Goal: Obtain resource: Download file/media

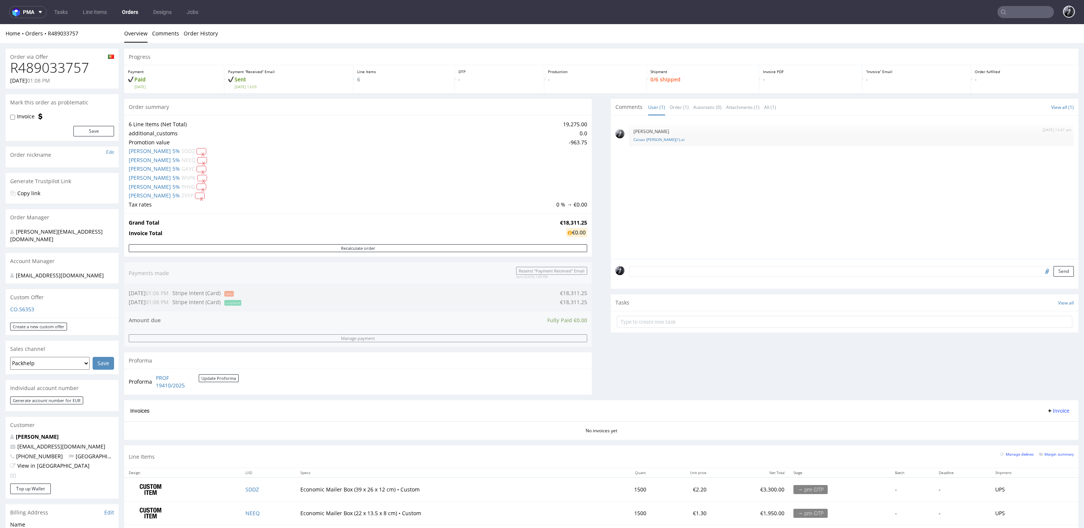
scroll to position [2, 0]
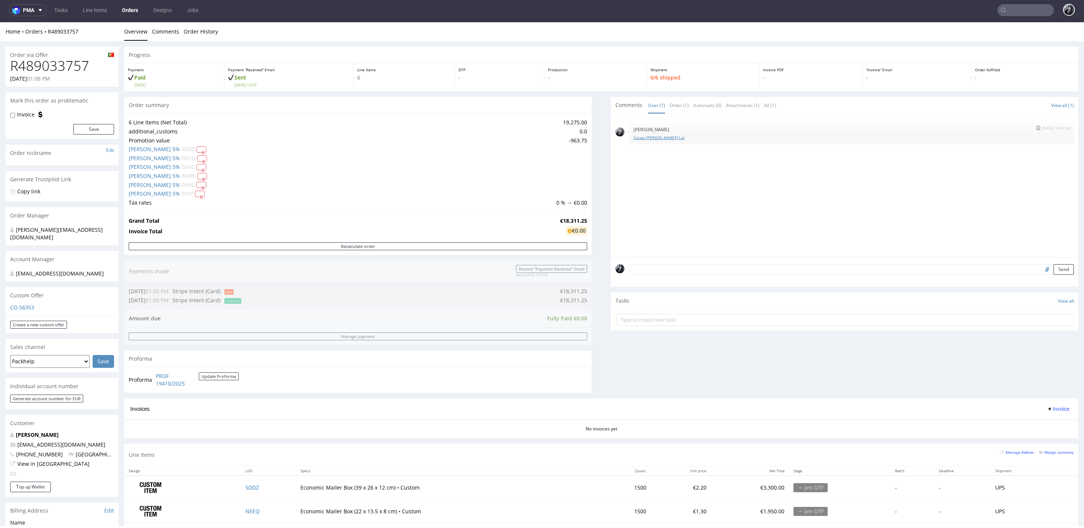
click at [650, 135] on link "Caixas [PERSON_NAME](1).ai" at bounding box center [852, 138] width 436 height 6
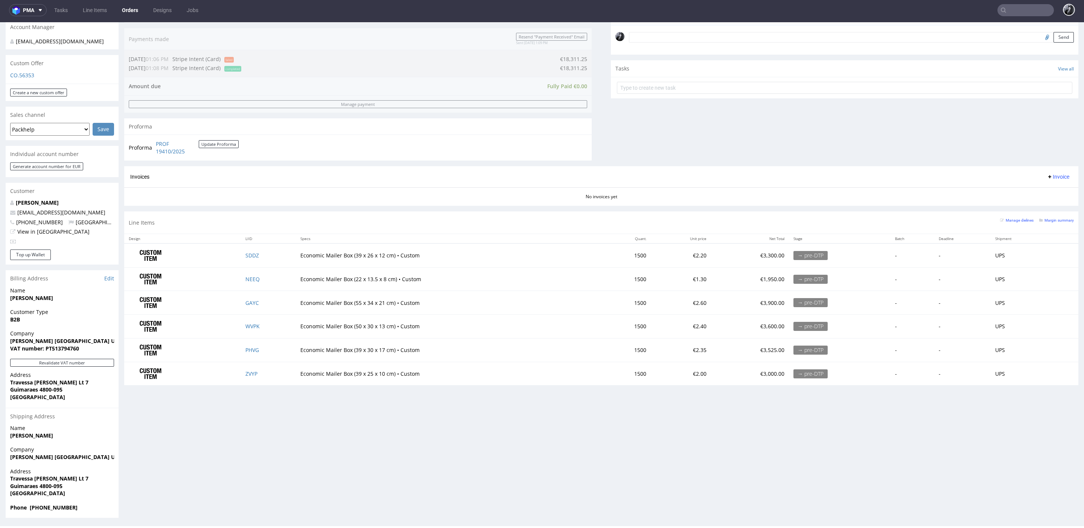
scroll to position [231, 0]
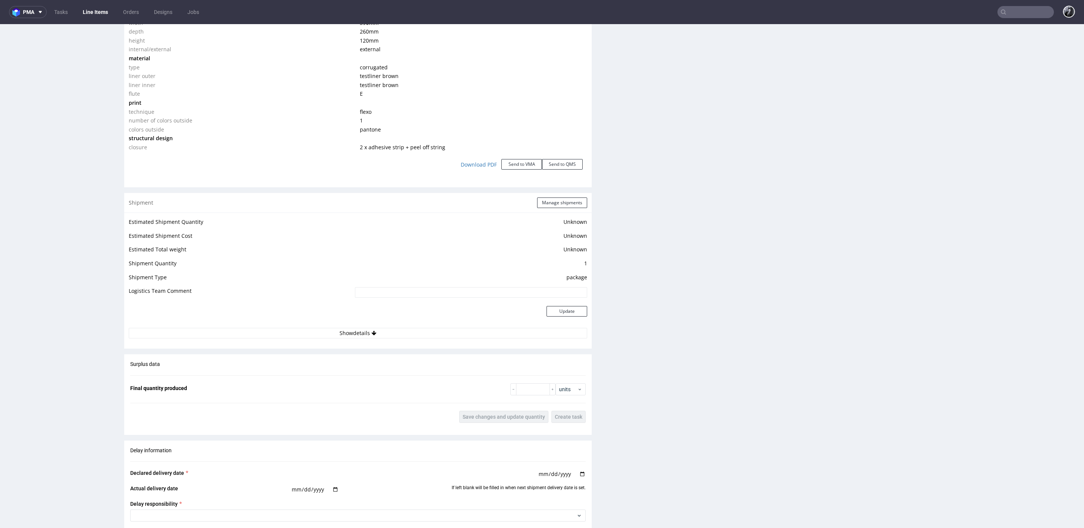
scroll to position [723, 0]
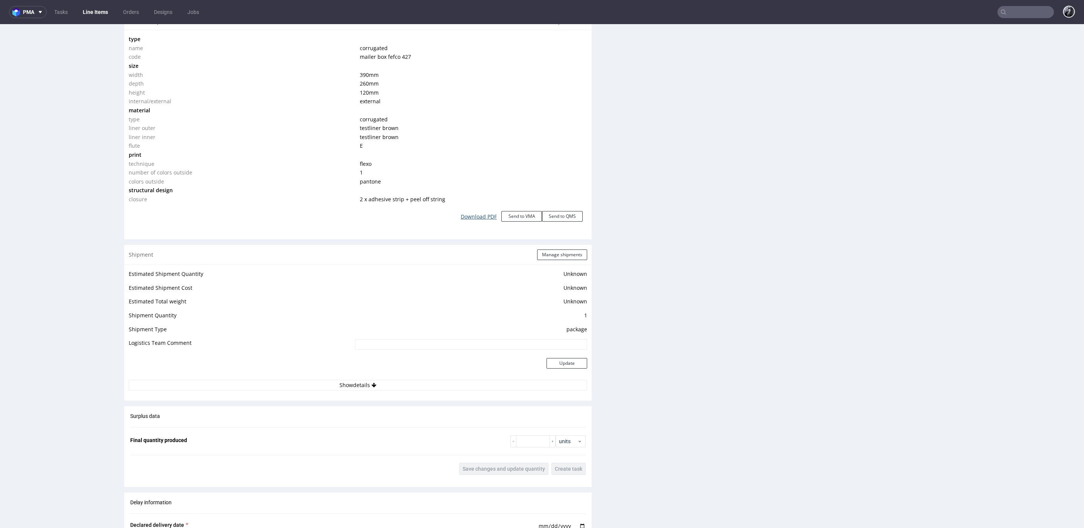
click at [477, 217] on link "Download PDF" at bounding box center [478, 216] width 45 height 17
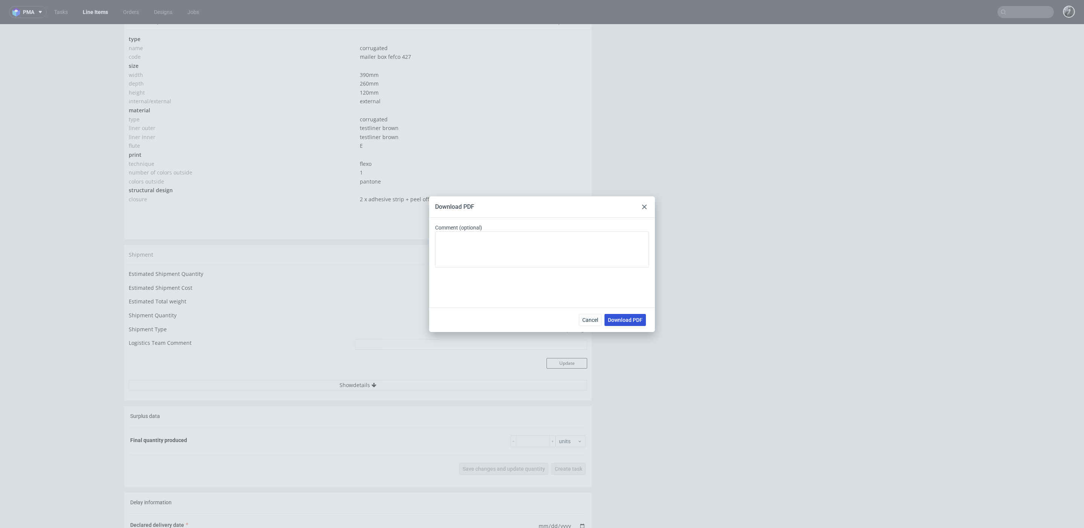
click at [631, 322] on span "Download PDF" at bounding box center [625, 319] width 35 height 5
click at [642, 207] on icon at bounding box center [644, 206] width 5 height 5
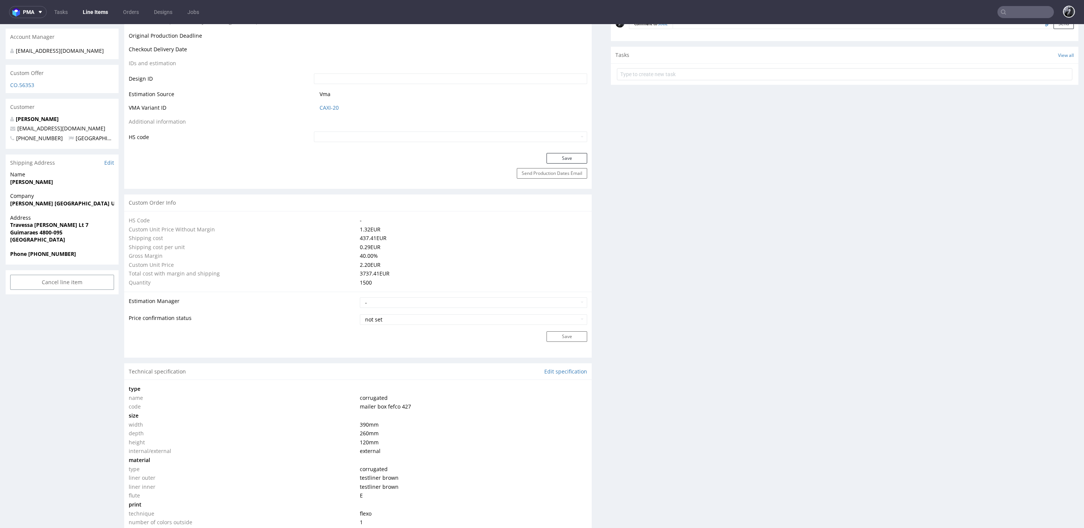
scroll to position [0, 0]
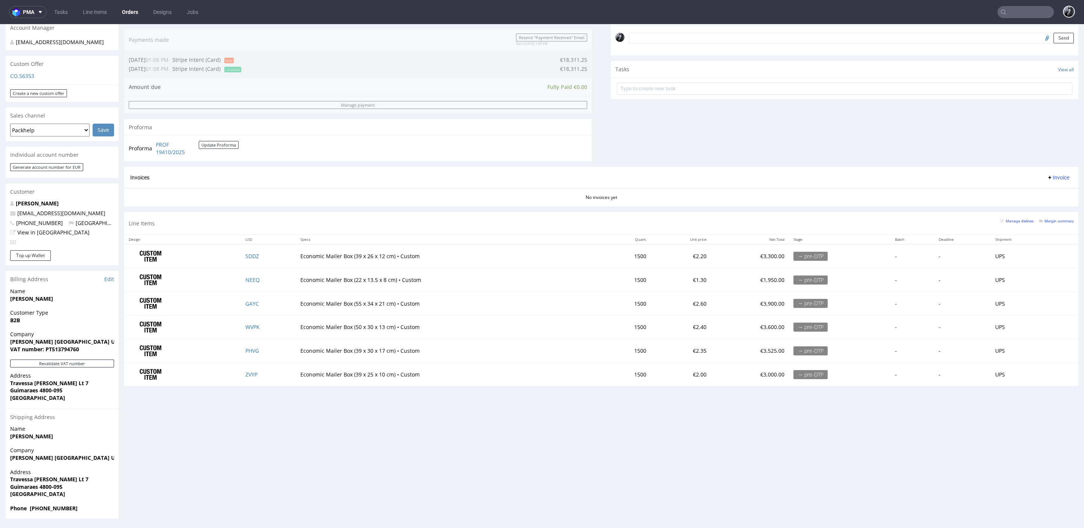
scroll to position [2, 0]
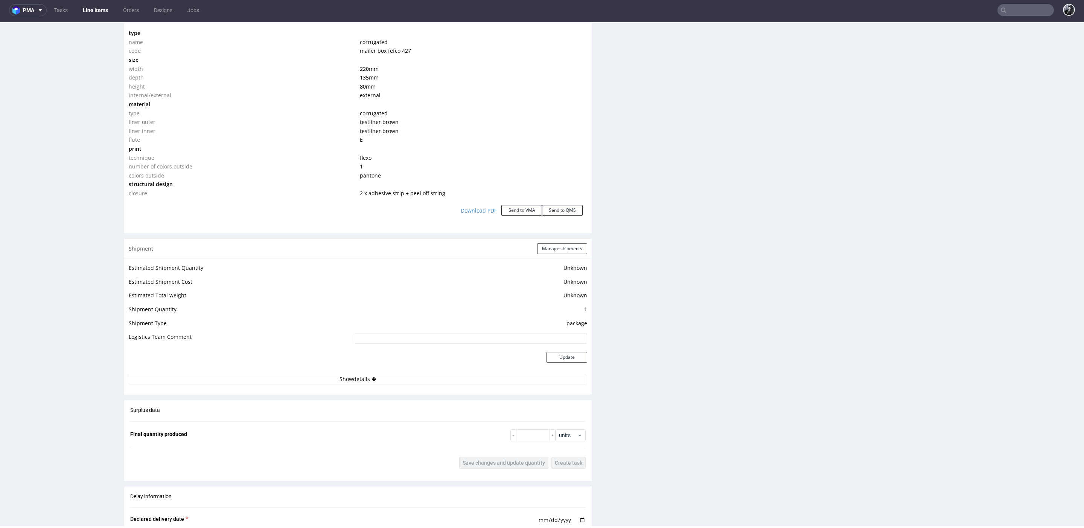
scroll to position [736, 0]
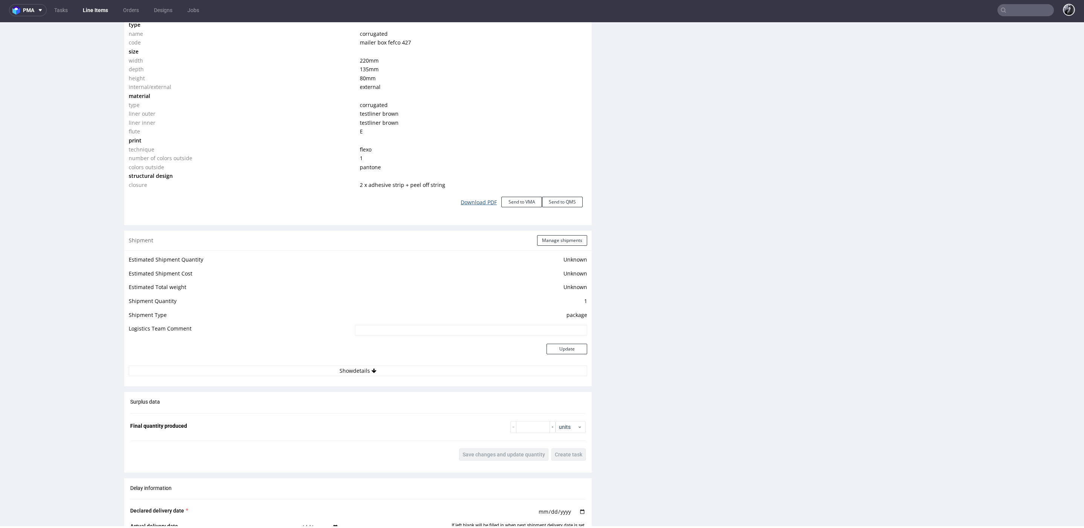
click at [474, 201] on link "Download PDF" at bounding box center [478, 202] width 45 height 17
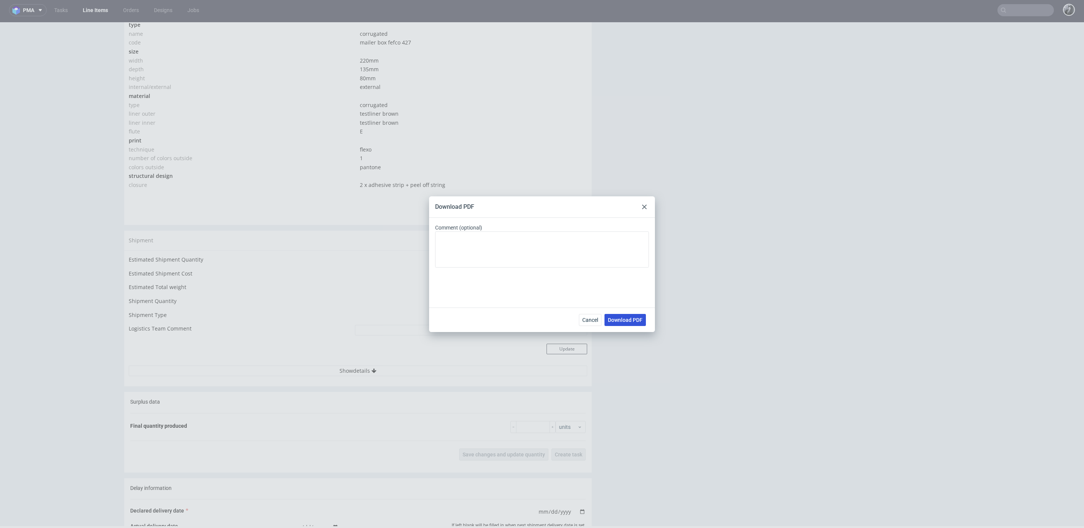
click at [637, 323] on button "Download PDF" at bounding box center [625, 320] width 41 height 12
click at [281, 153] on div "Download PDF Comment (optional) Cancel Download PDF" at bounding box center [542, 264] width 1084 height 528
click at [188, 77] on div "Download PDF Comment (optional) Cancel Download PDF" at bounding box center [542, 264] width 1084 height 528
click at [646, 204] on use at bounding box center [644, 206] width 5 height 5
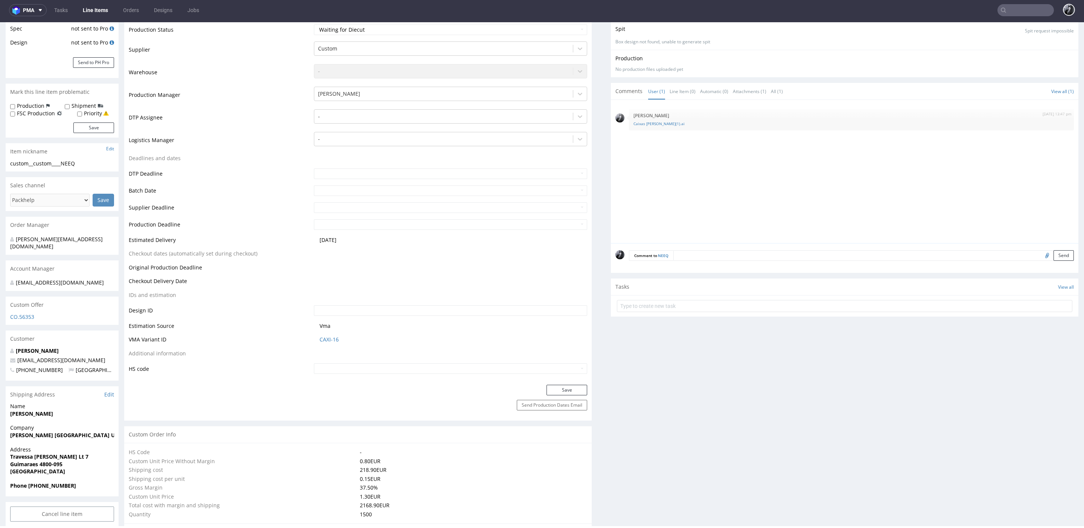
scroll to position [0, 0]
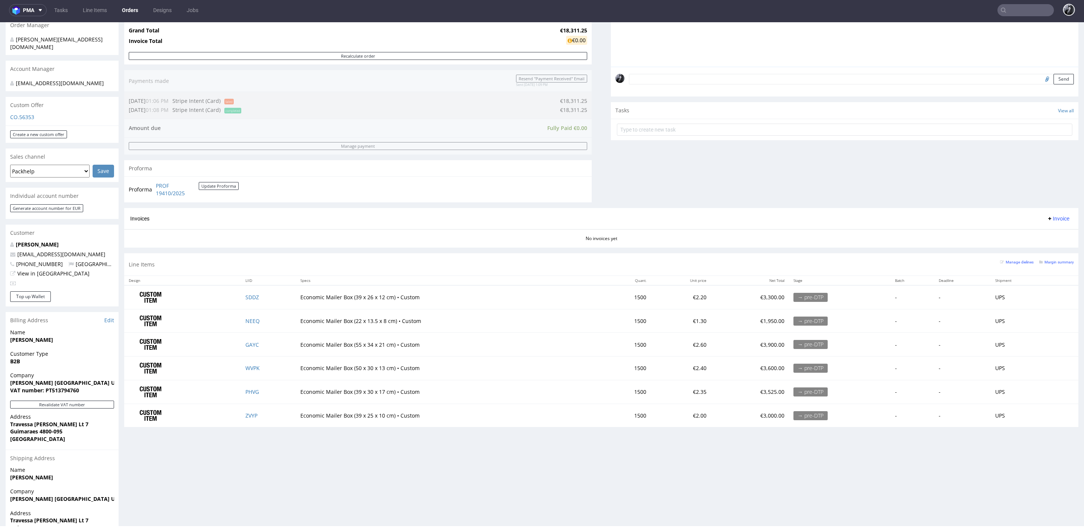
scroll to position [194, 0]
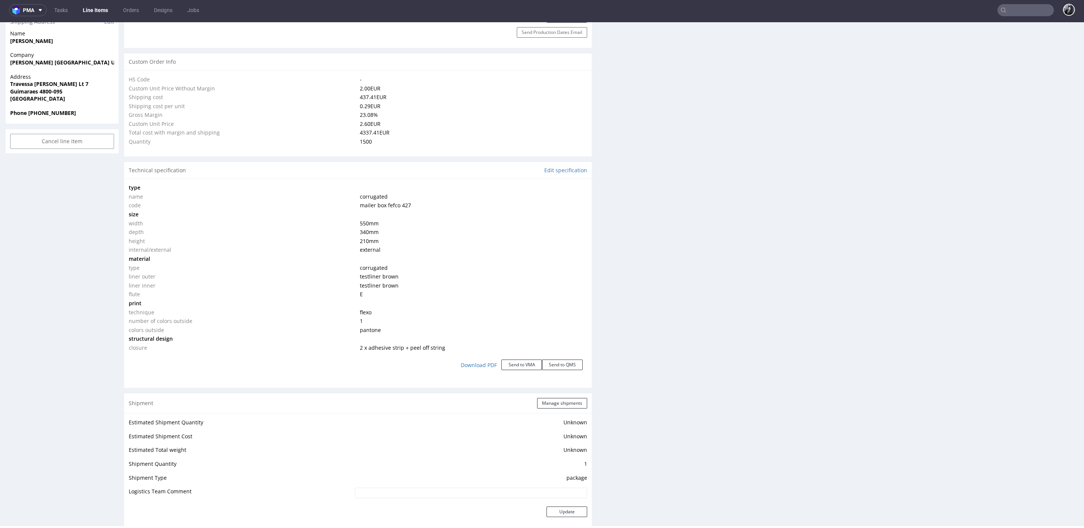
scroll to position [512, 0]
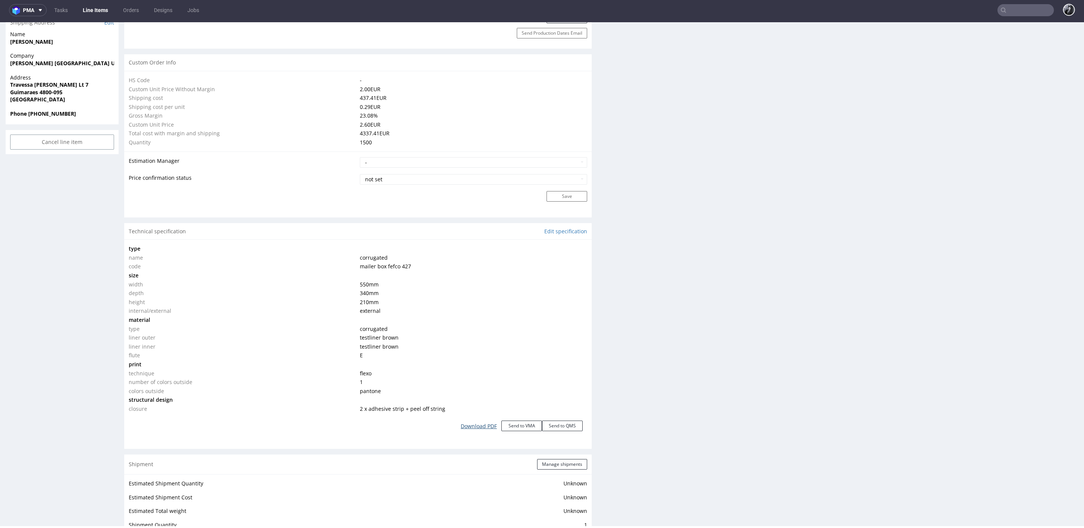
click at [476, 424] on link "Download PDF" at bounding box center [478, 426] width 45 height 17
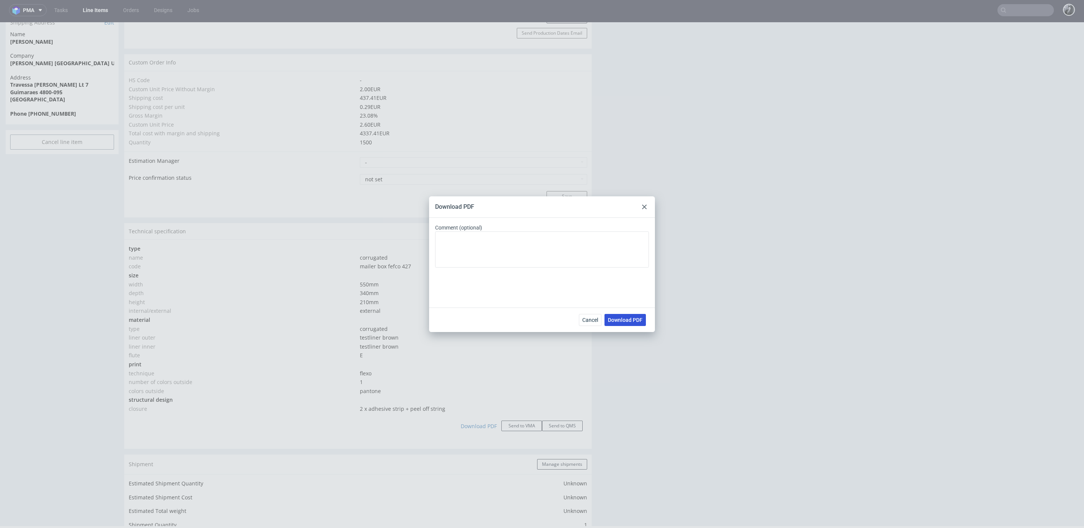
click at [635, 317] on span "Download PDF" at bounding box center [625, 319] width 35 height 5
click at [647, 206] on div at bounding box center [644, 206] width 9 height 9
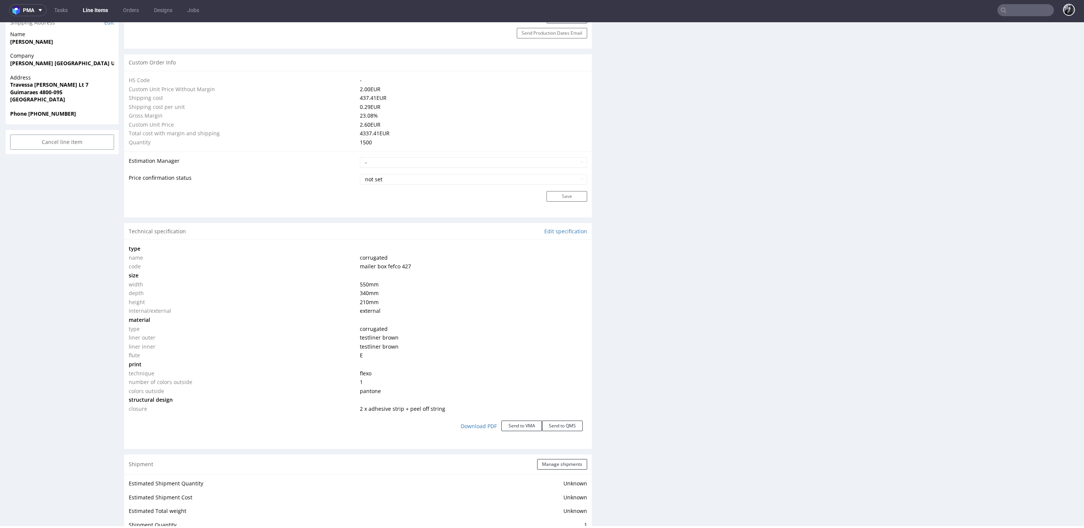
scroll to position [0, 0]
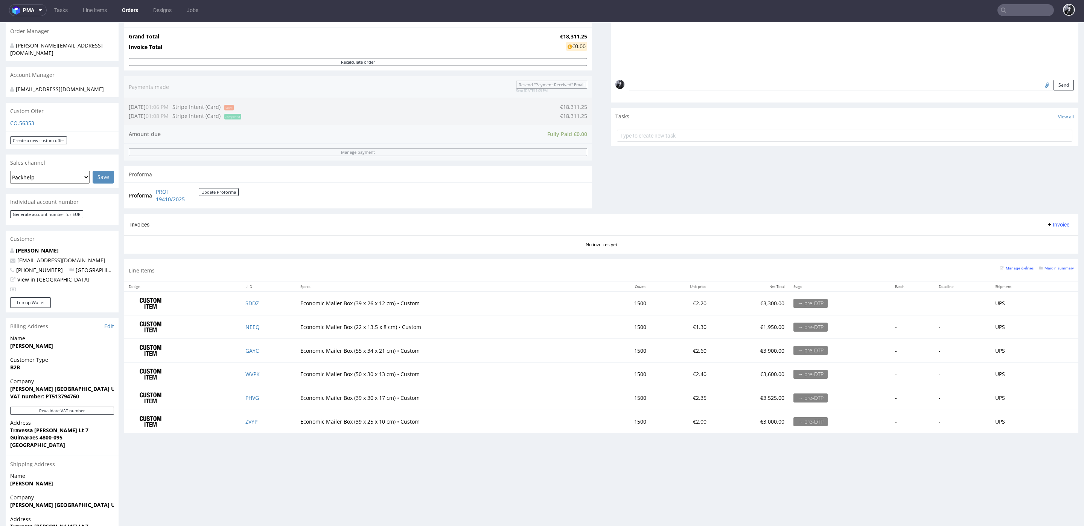
scroll to position [233, 0]
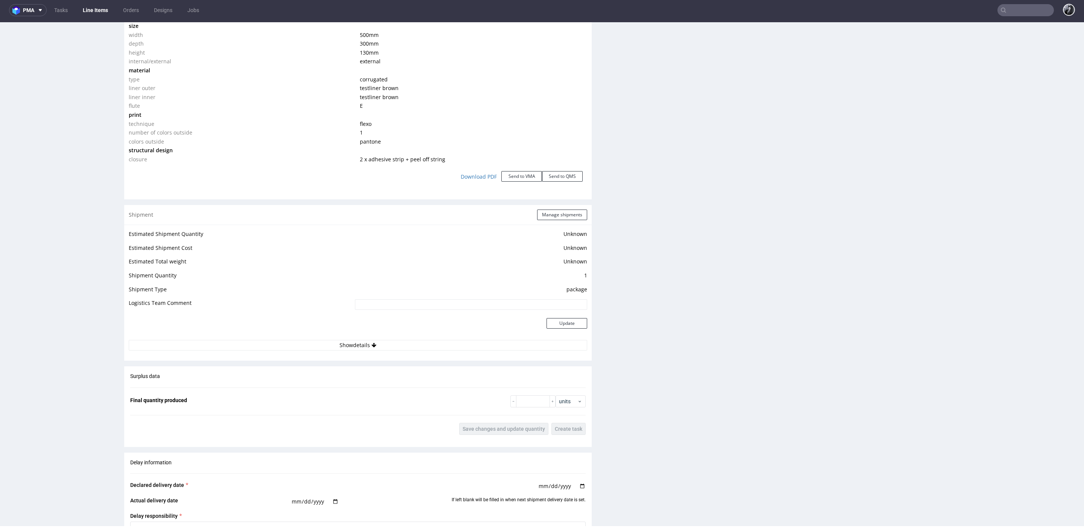
scroll to position [763, 0]
click at [473, 177] on link "Download PDF" at bounding box center [478, 175] width 45 height 17
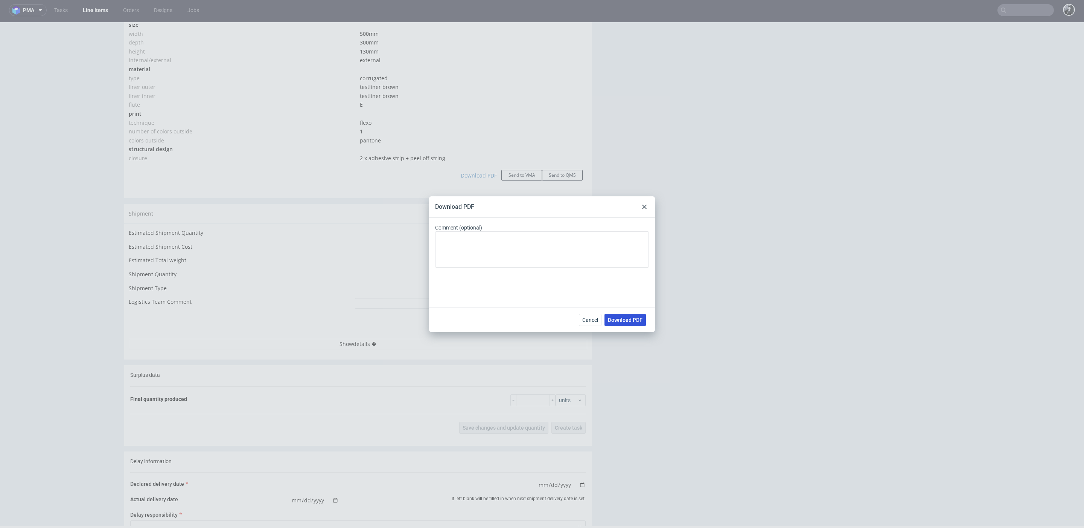
click at [627, 319] on span "Download PDF" at bounding box center [625, 319] width 35 height 5
click at [644, 204] on icon at bounding box center [644, 206] width 5 height 5
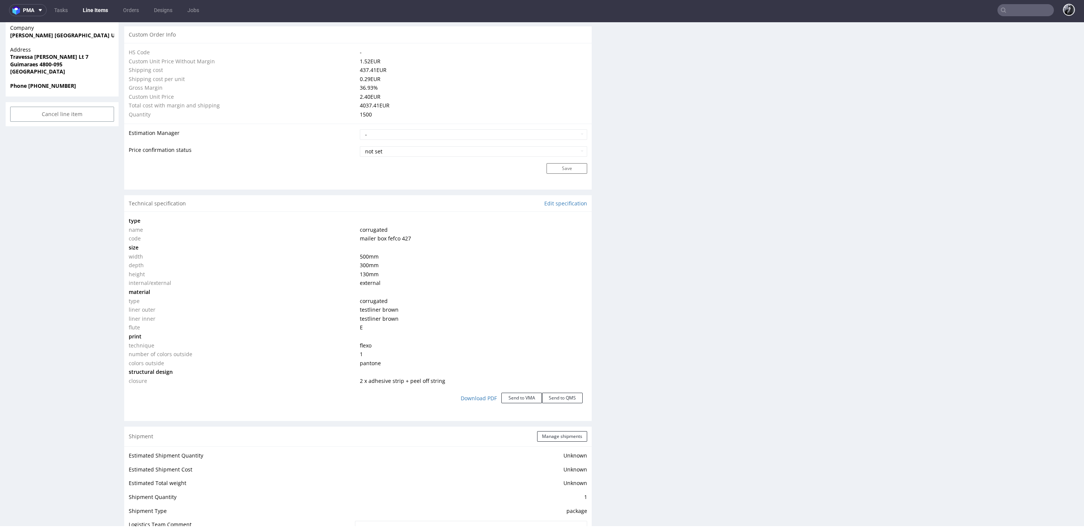
scroll to position [179, 0]
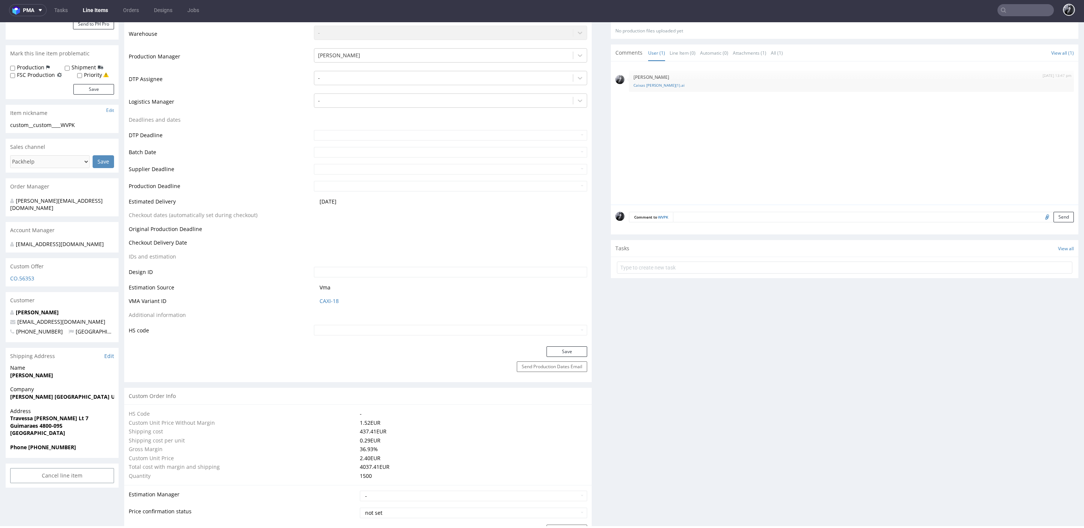
click at [97, 11] on link "Line Items" at bounding box center [95, 10] width 34 height 12
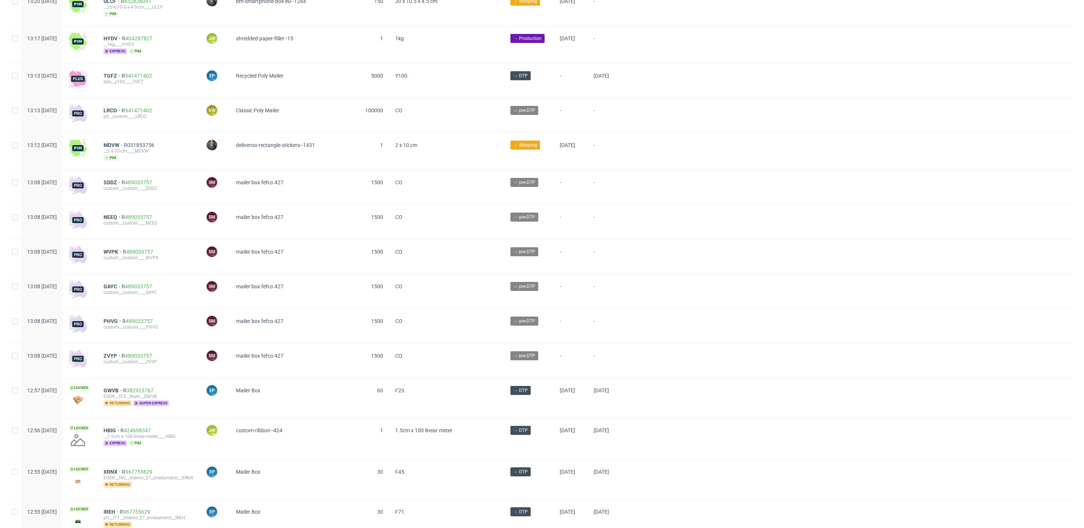
scroll to position [610, 0]
click at [122, 318] on span "PHVG" at bounding box center [113, 321] width 19 height 6
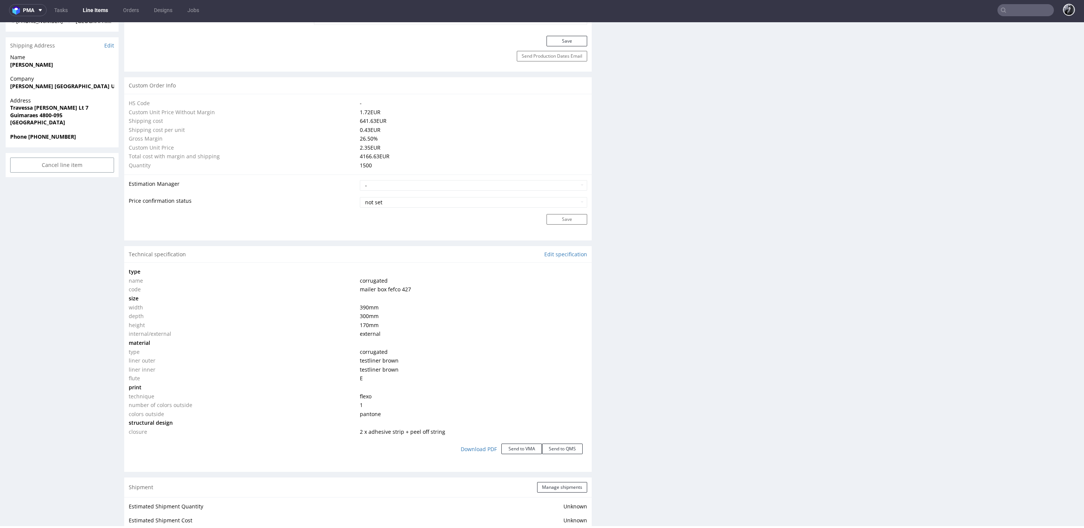
scroll to position [488, 0]
click at [474, 446] on link "Download PDF" at bounding box center [478, 450] width 45 height 17
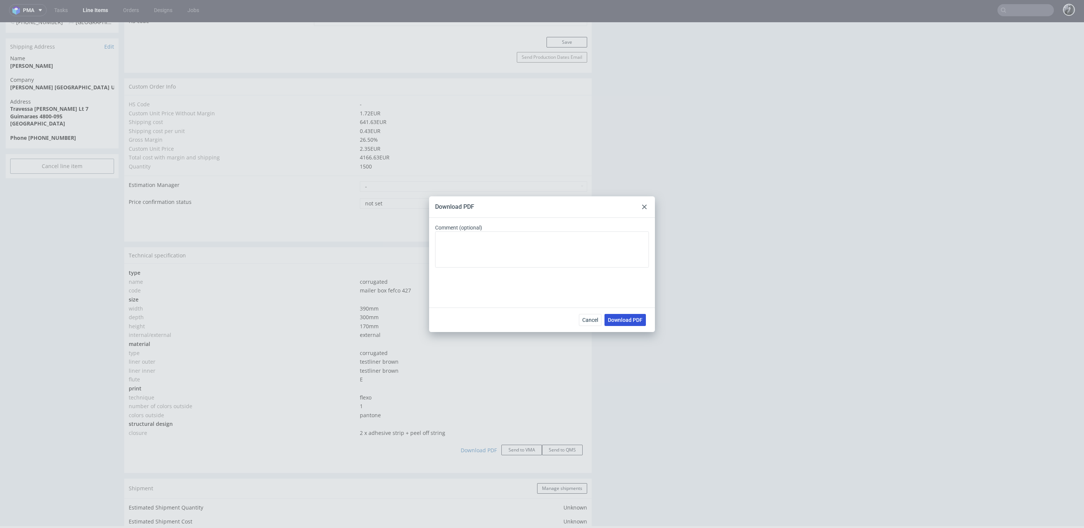
click at [623, 318] on span "Download PDF" at bounding box center [625, 319] width 35 height 5
click at [329, 246] on div "Download PDF Comment (optional) Cancel Download PDF" at bounding box center [542, 264] width 1084 height 528
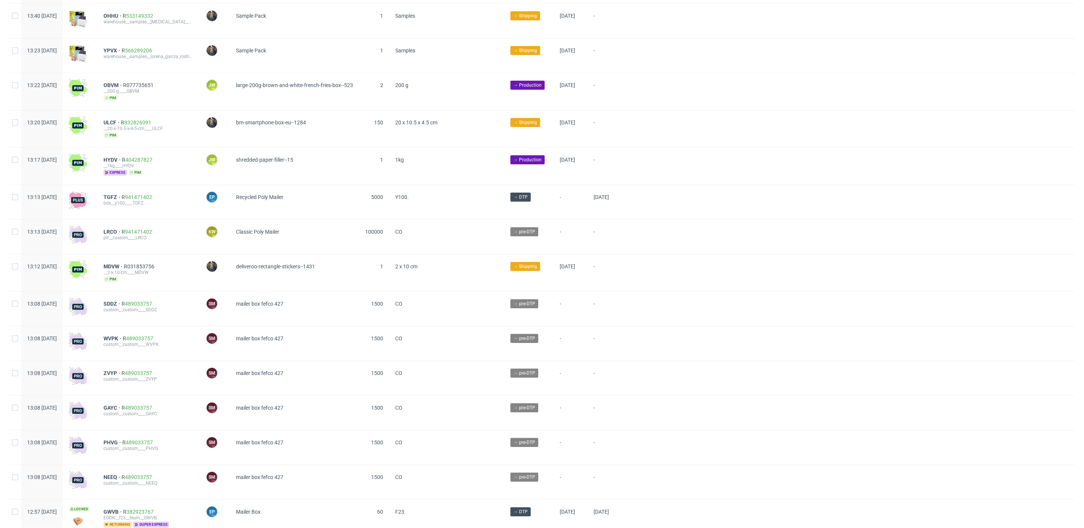
scroll to position [509, 0]
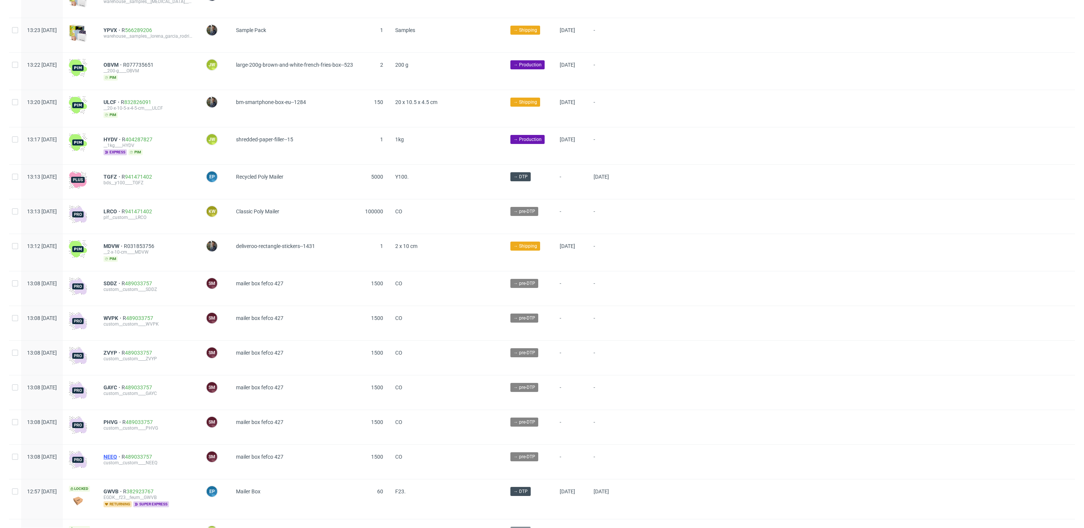
click at [122, 453] on span "NEEQ" at bounding box center [113, 456] width 18 height 6
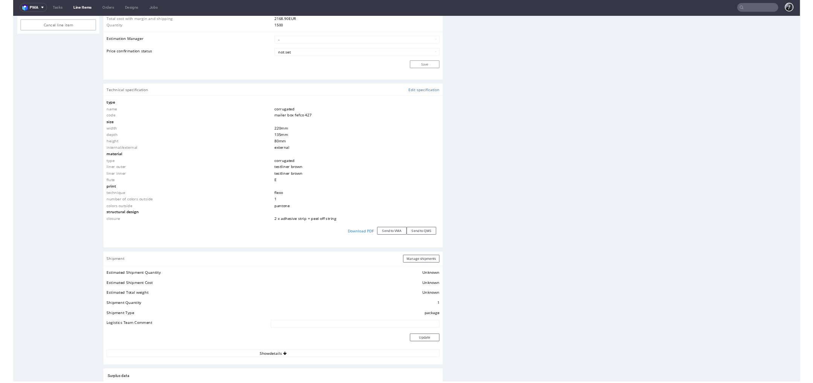
scroll to position [616, 0]
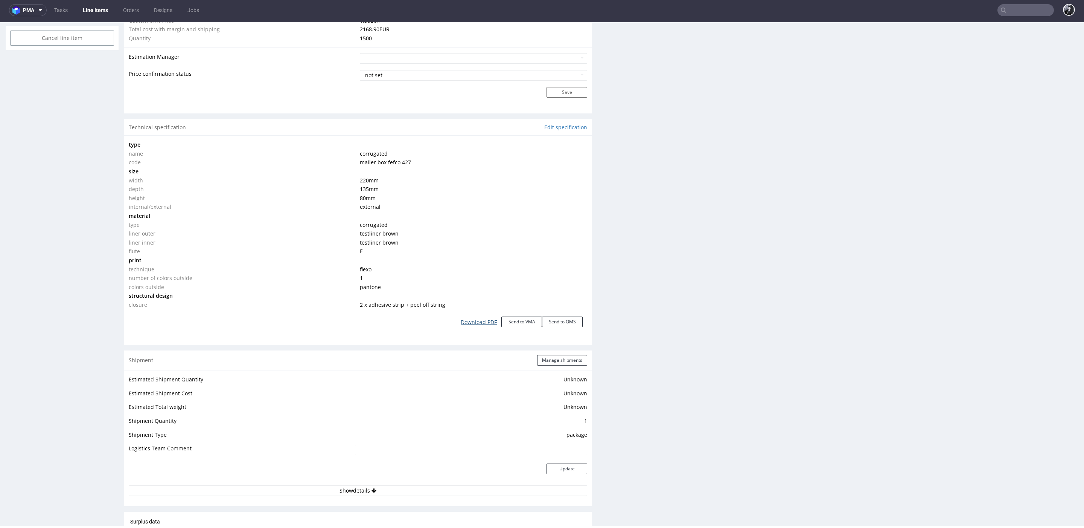
click at [475, 318] on link "Download PDF" at bounding box center [478, 322] width 45 height 17
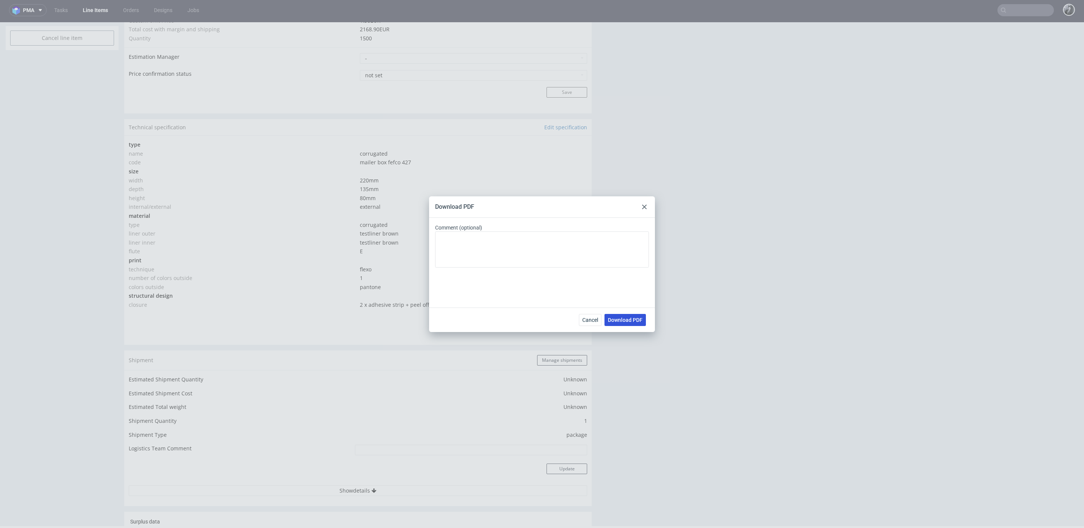
click at [633, 321] on span "Download PDF" at bounding box center [625, 319] width 35 height 5
click at [646, 205] on use at bounding box center [644, 206] width 5 height 5
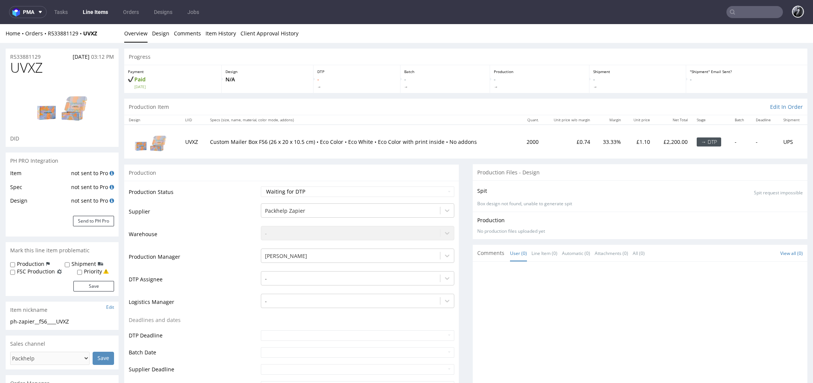
drag, startPoint x: 210, startPoint y: 142, endPoint x: 333, endPoint y: 129, distance: 123.1
click at [332, 129] on td "Custom Mailer Box F56 (26 x 20 x 10.5 cm) • Eco Color • Eco White • Eco Color w…" at bounding box center [363, 142] width 314 height 34
click at [360, 137] on td "Custom Mailer Box F56 (26 x 20 x 10.5 cm) • Eco Color • Eco White • Eco Color w…" at bounding box center [363, 142] width 314 height 34
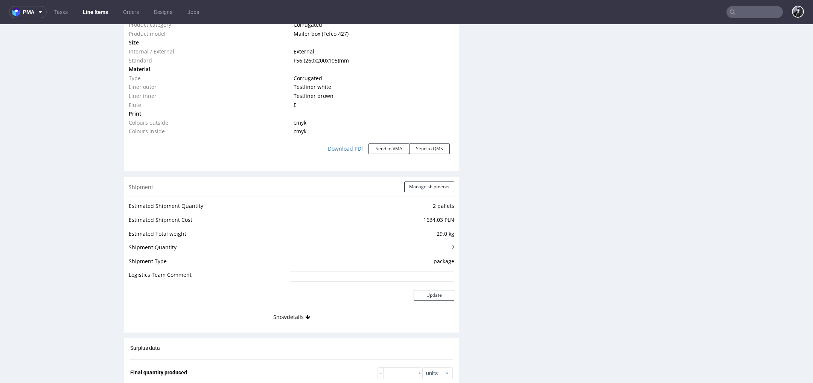
scroll to position [766, 0]
click at [334, 146] on link "Download PDF" at bounding box center [345, 148] width 45 height 17
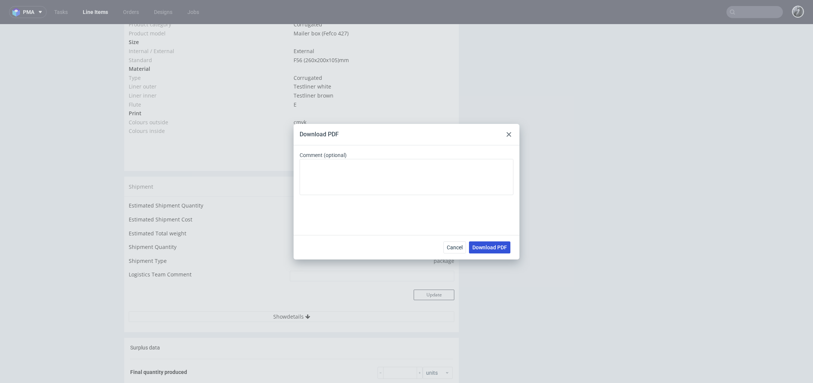
click at [496, 247] on span "Download PDF" at bounding box center [490, 247] width 35 height 5
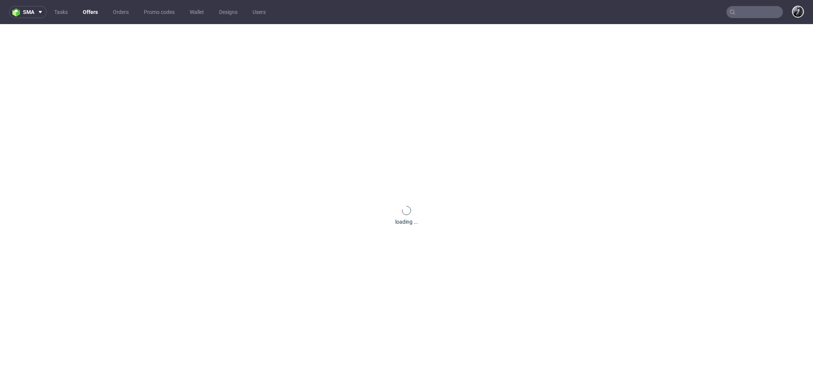
click at [89, 14] on link "Offers" at bounding box center [90, 12] width 24 height 12
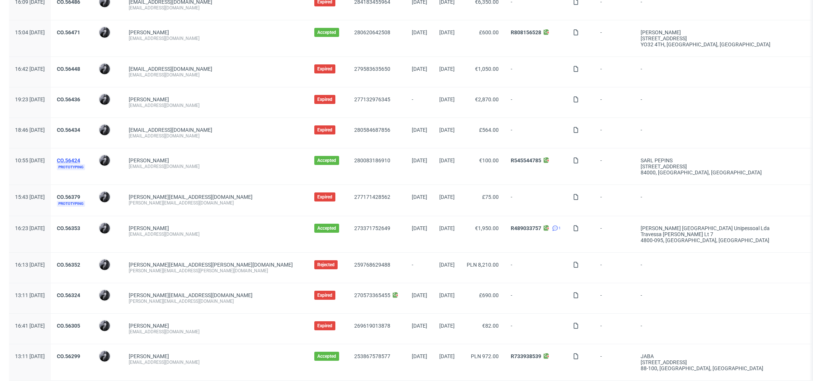
scroll to position [691, 0]
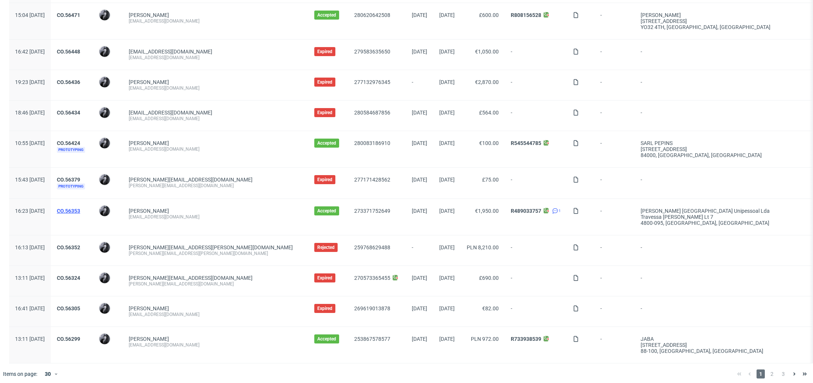
click at [80, 208] on link "CO.56353" at bounding box center [68, 211] width 23 height 6
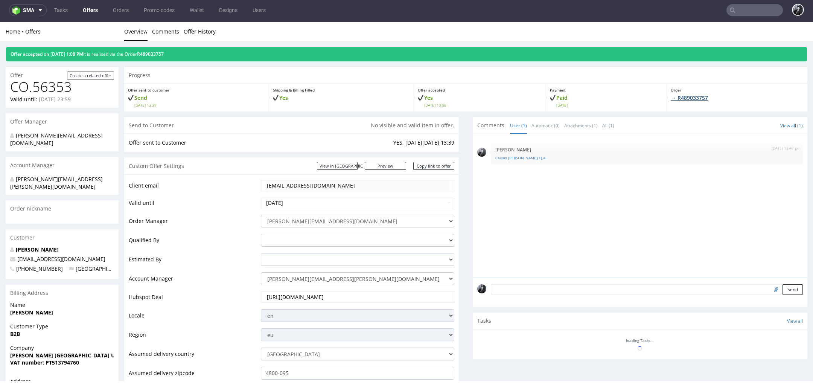
click at [680, 98] on link "→ R489033757" at bounding box center [689, 97] width 37 height 7
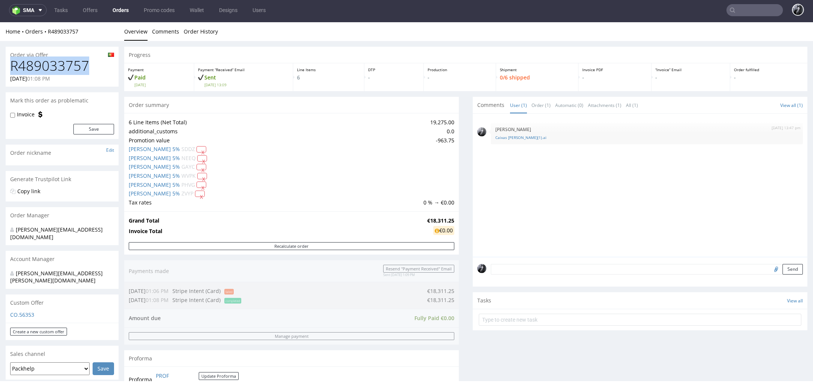
drag, startPoint x: 93, startPoint y: 68, endPoint x: 8, endPoint y: 69, distance: 85.5
click at [8, 69] on div "R489033757 11.09.2025 01:08 PM" at bounding box center [62, 72] width 113 height 28
copy h1 "R489033757"
click at [50, 78] on span "01:08 PM" at bounding box center [38, 78] width 23 height 7
click at [37, 7] on span at bounding box center [38, 10] width 9 height 6
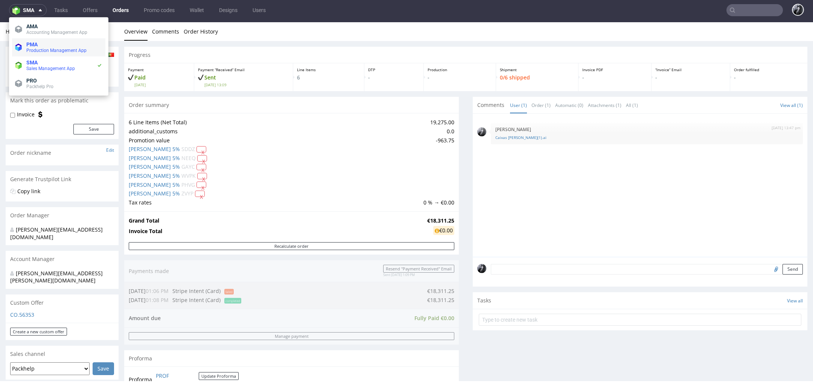
click at [59, 47] on span "PMA" at bounding box center [64, 44] width 76 height 6
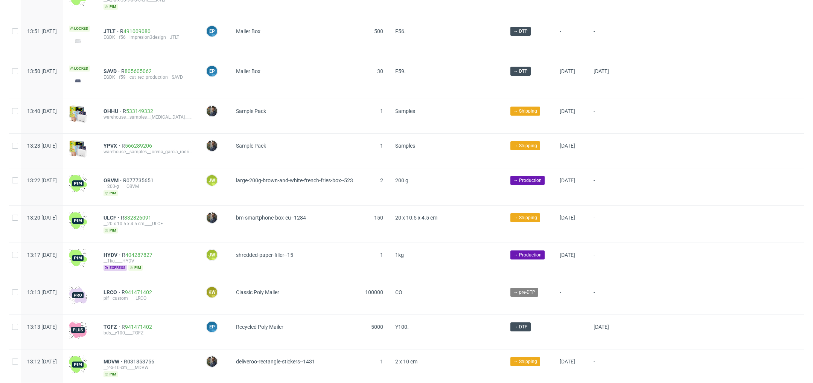
scroll to position [809, 0]
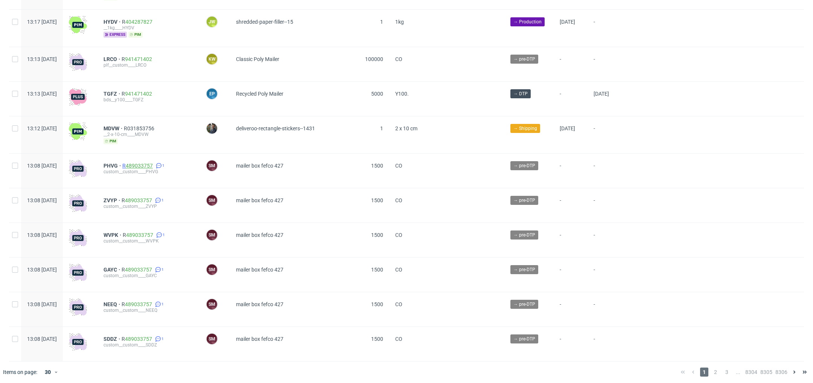
click at [153, 163] on link "489033757" at bounding box center [139, 166] width 27 height 6
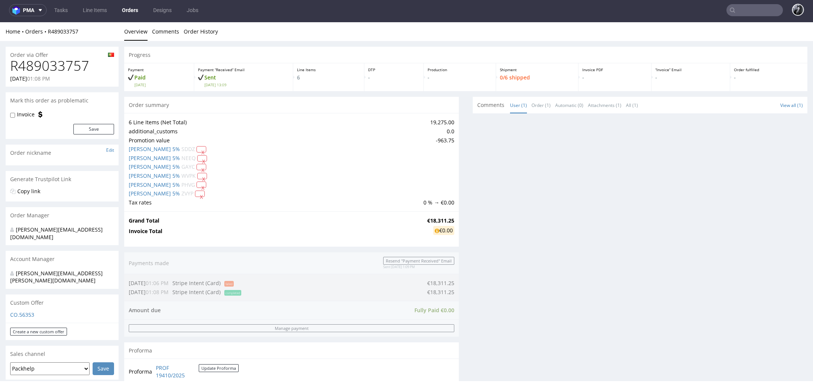
scroll to position [2, 0]
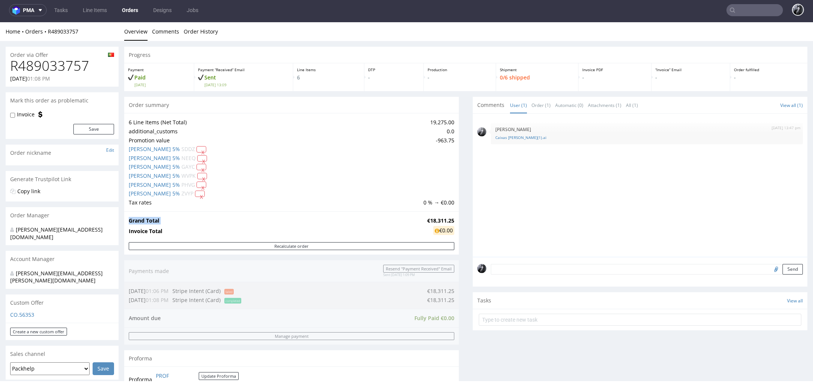
drag, startPoint x: 451, startPoint y: 219, endPoint x: 422, endPoint y: 220, distance: 29.0
click at [422, 220] on div "Grand Total €18,311.25 Invoice Total €0.00" at bounding box center [291, 226] width 335 height 31
click at [427, 220] on strong "€18,311.25" at bounding box center [440, 220] width 27 height 7
drag, startPoint x: 422, startPoint y: 220, endPoint x: 447, endPoint y: 220, distance: 25.6
click at [447, 220] on strong "€18,311.25" at bounding box center [440, 220] width 27 height 7
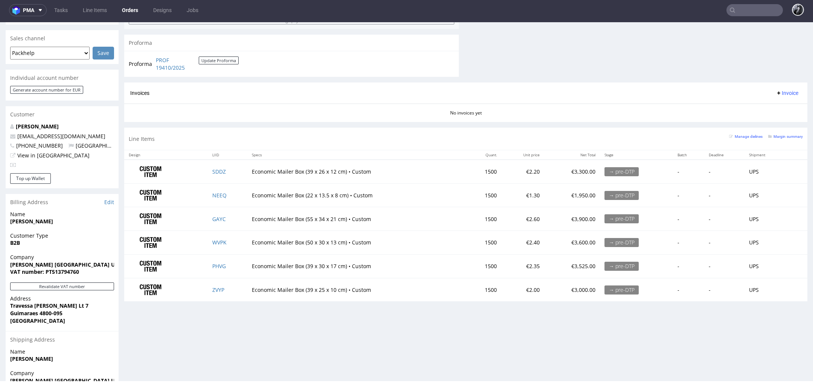
scroll to position [315, 0]
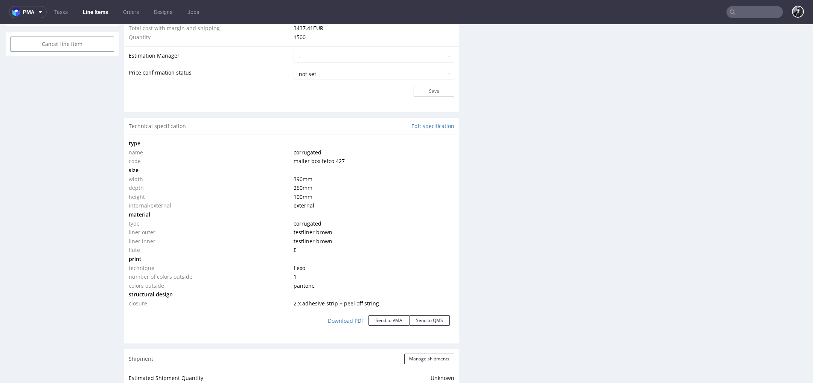
scroll to position [651, 0]
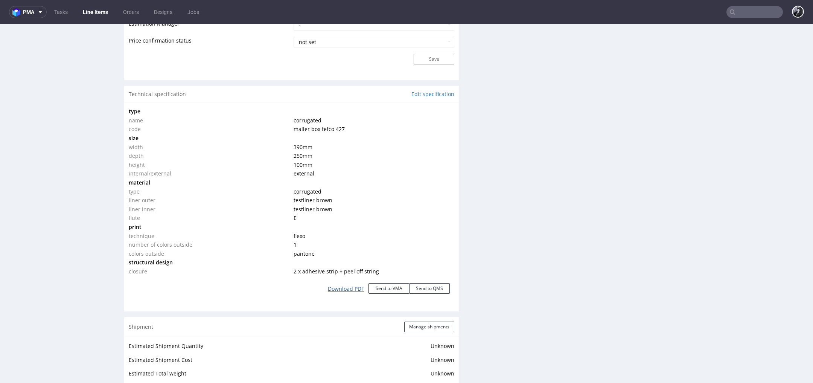
click at [340, 290] on link "Download PDF" at bounding box center [345, 289] width 45 height 17
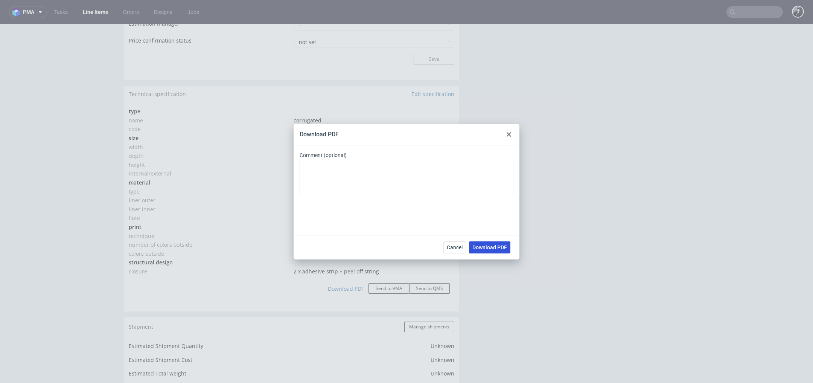
click at [488, 246] on span "Download PDF" at bounding box center [490, 247] width 35 height 5
click at [505, 279] on div "Download PDF Comment (optional) Cancel Download PDF" at bounding box center [406, 191] width 813 height 383
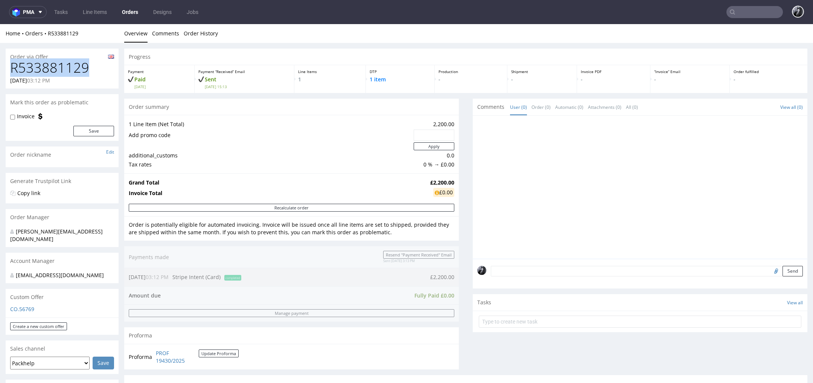
drag, startPoint x: 92, startPoint y: 66, endPoint x: 12, endPoint y: 68, distance: 80.2
click at [12, 68] on h1 "R533881129" at bounding box center [62, 67] width 104 height 15
copy h1 "R533881129"
drag, startPoint x: 410, startPoint y: 181, endPoint x: 448, endPoint y: 180, distance: 38.4
click at [448, 180] on tr "Grand Total £2,200.00" at bounding box center [292, 182] width 326 height 9
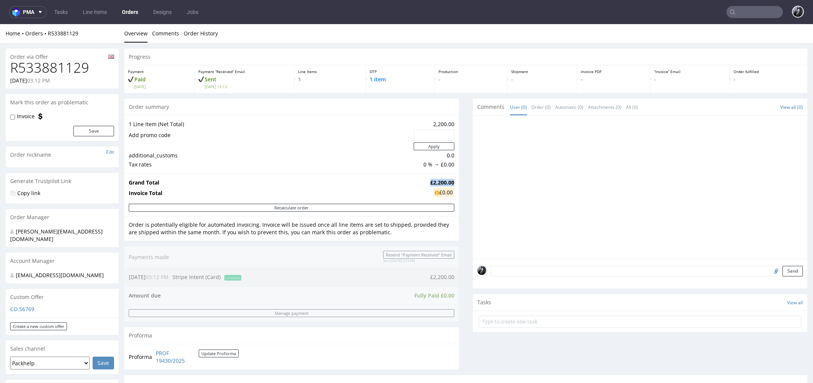
copy tr "£2,200.00"
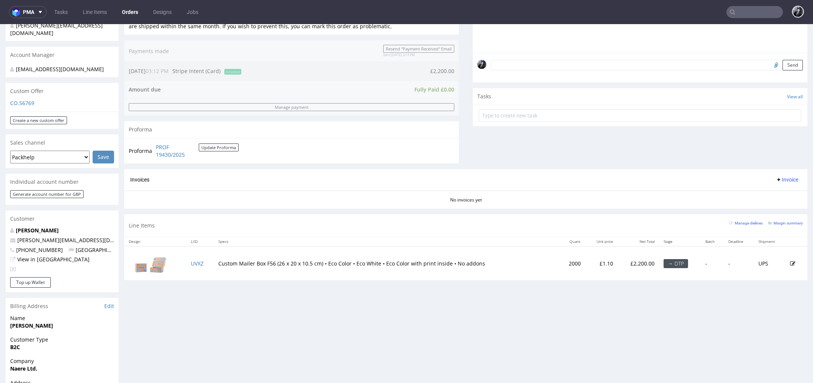
scroll to position [231, 0]
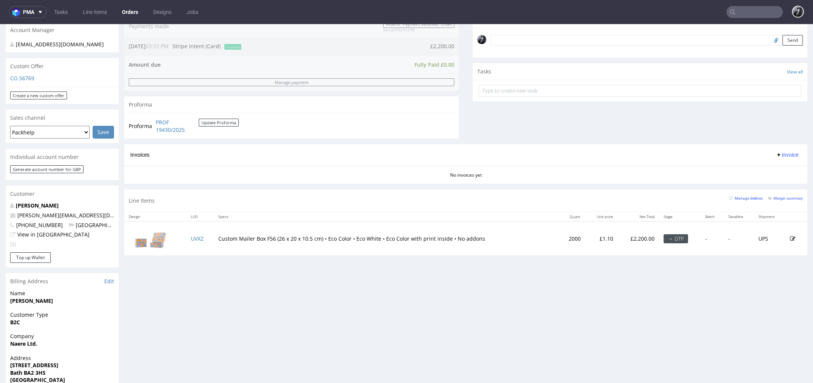
click at [40, 340] on span "Naere Ltd." at bounding box center [62, 344] width 104 height 8
drag, startPoint x: 25, startPoint y: 337, endPoint x: 11, endPoint y: 337, distance: 14.3
click at [11, 340] on strong "Naere Ltd." at bounding box center [23, 343] width 27 height 7
copy strong "Naere"
